Goal: Transaction & Acquisition: Book appointment/travel/reservation

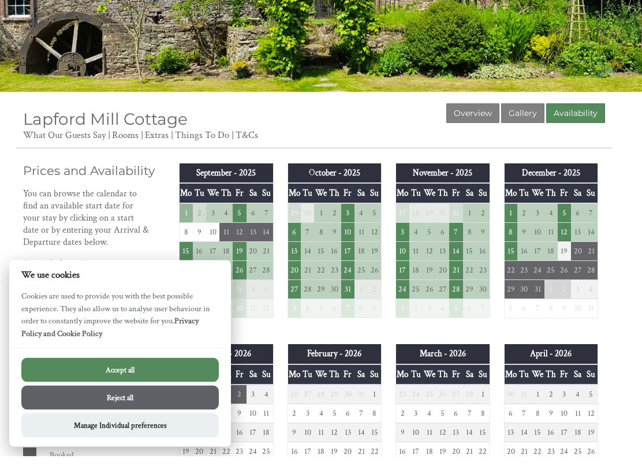
scroll to position [139, 0]
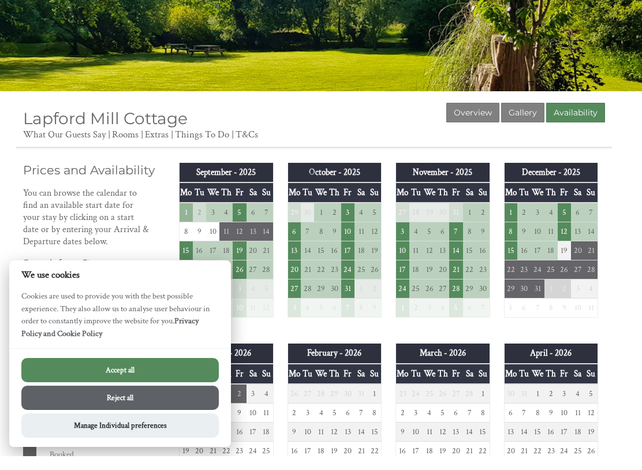
click at [137, 399] on button "Reject all" at bounding box center [119, 411] width 197 height 24
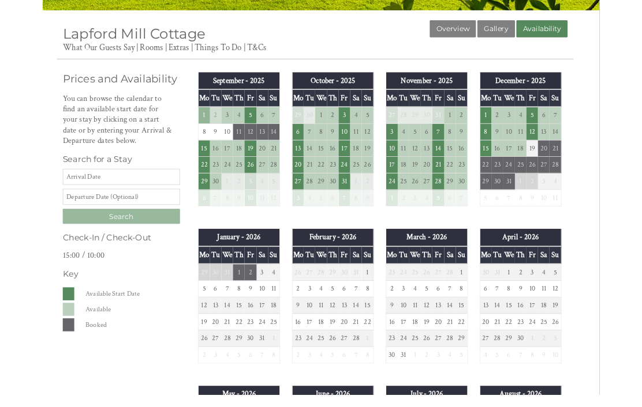
scroll to position [219, 0]
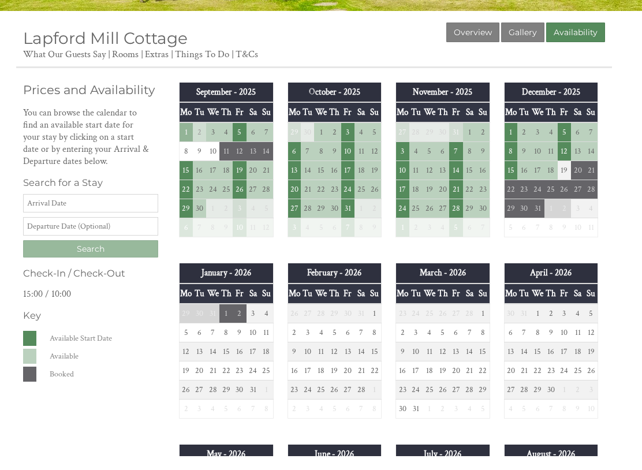
click at [42, 211] on input "Date" at bounding box center [90, 217] width 135 height 18
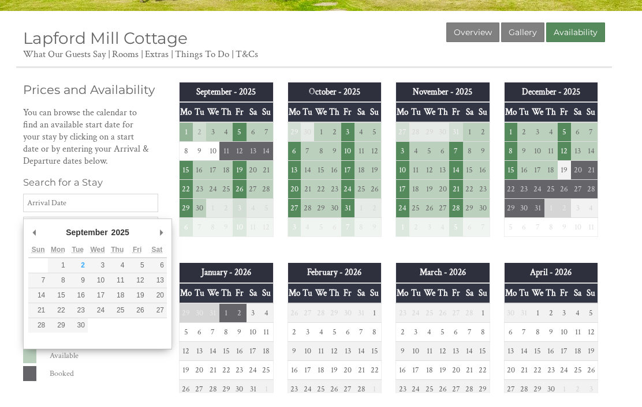
scroll to position [219, 0]
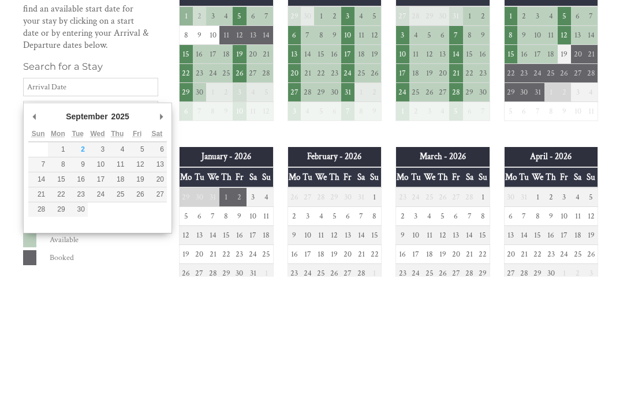
type input "[DATE]"
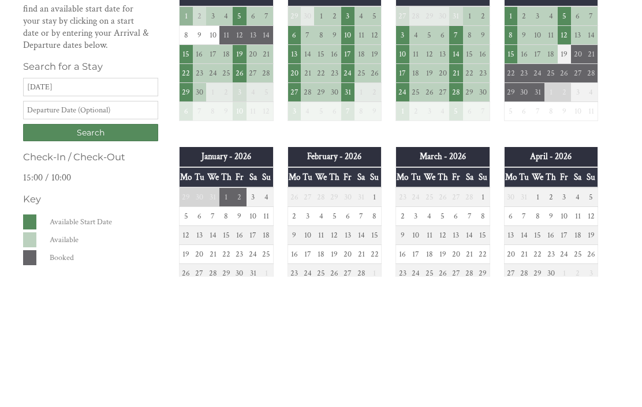
scroll to position [350, 0]
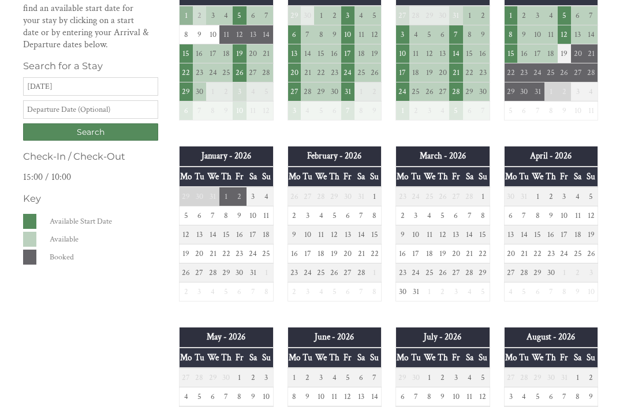
click at [98, 141] on input "Search" at bounding box center [90, 131] width 135 height 17
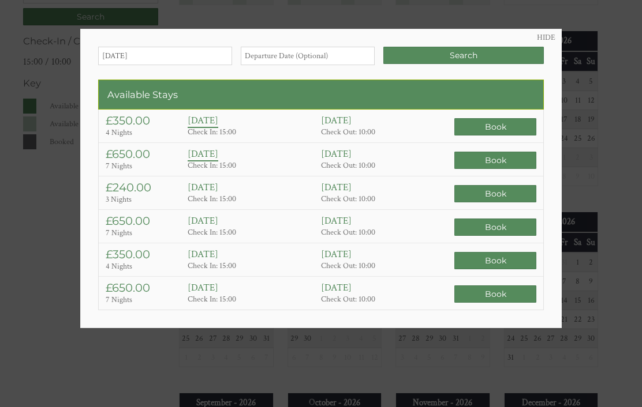
scroll to position [463, 0]
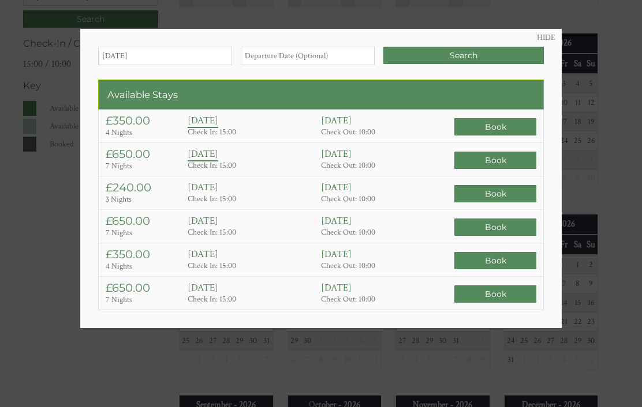
click at [478, 54] on input "Search" at bounding box center [463, 55] width 160 height 17
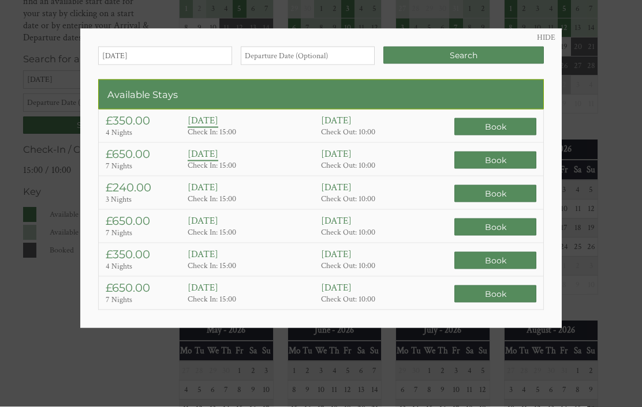
click at [553, 42] on link "HIDE" at bounding box center [546, 37] width 18 height 10
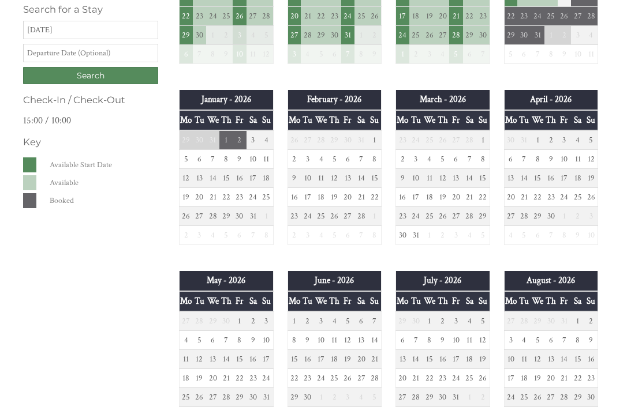
scroll to position [409, 0]
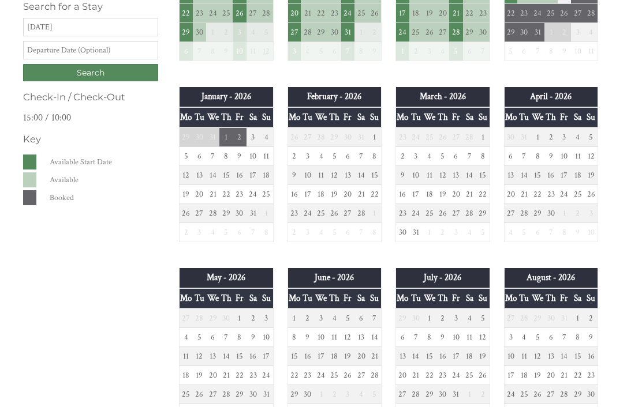
click at [295, 337] on td "8" at bounding box center [293, 337] width 13 height 19
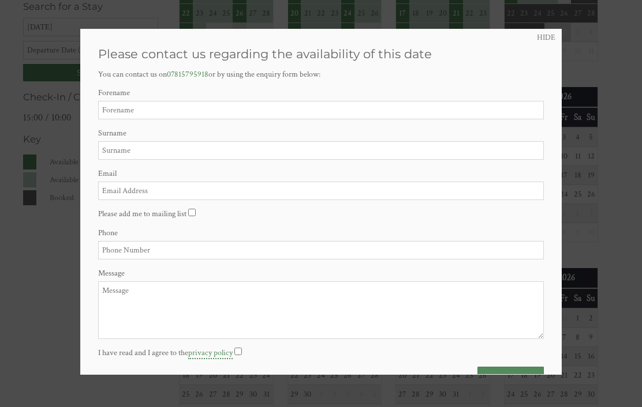
click at [551, 33] on link "HIDE" at bounding box center [546, 37] width 18 height 10
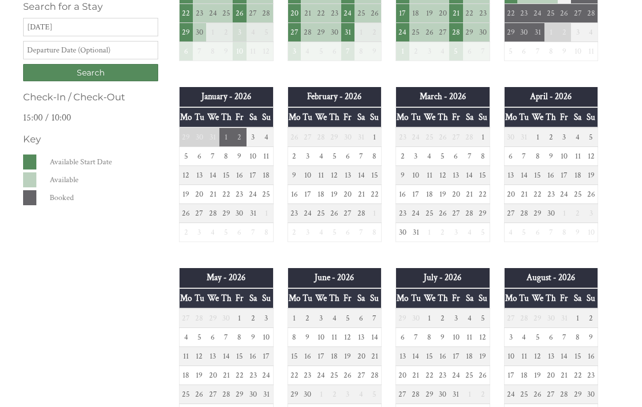
click at [299, 357] on td "15" at bounding box center [293, 356] width 13 height 19
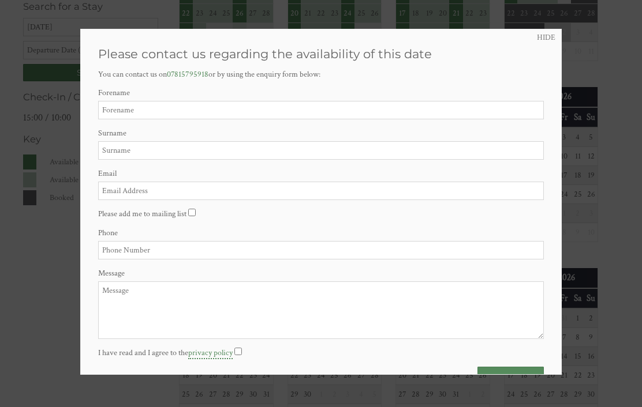
click at [549, 40] on link "HIDE" at bounding box center [546, 37] width 18 height 10
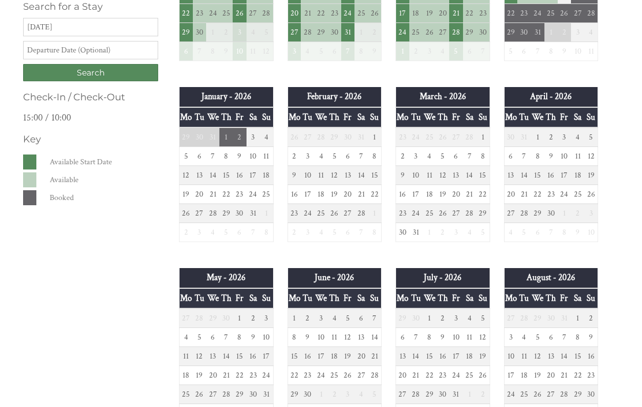
click at [303, 352] on td "16" at bounding box center [307, 356] width 13 height 19
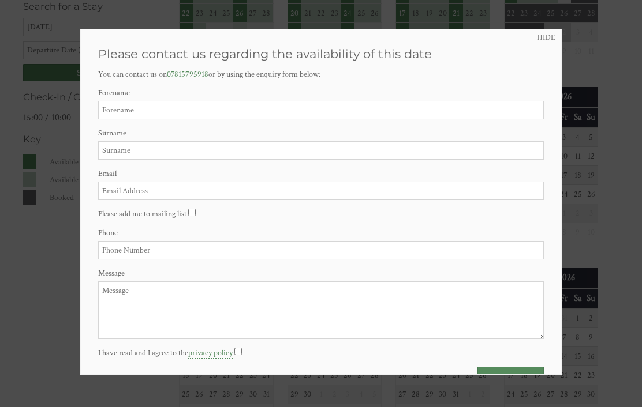
scroll to position [0, 0]
click at [552, 33] on link "HIDE" at bounding box center [546, 37] width 18 height 10
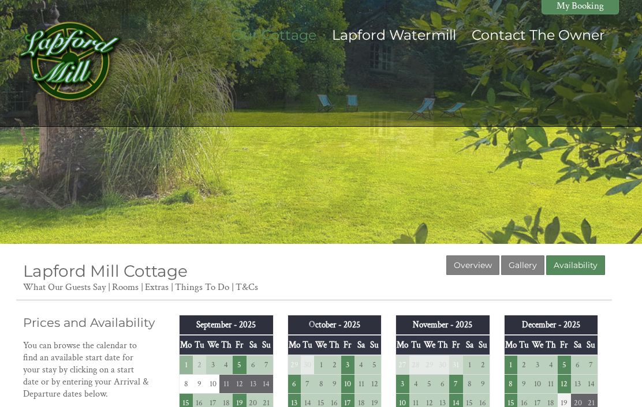
click at [641, 163] on div at bounding box center [321, 122] width 642 height 244
